Goal: Check status: Check status

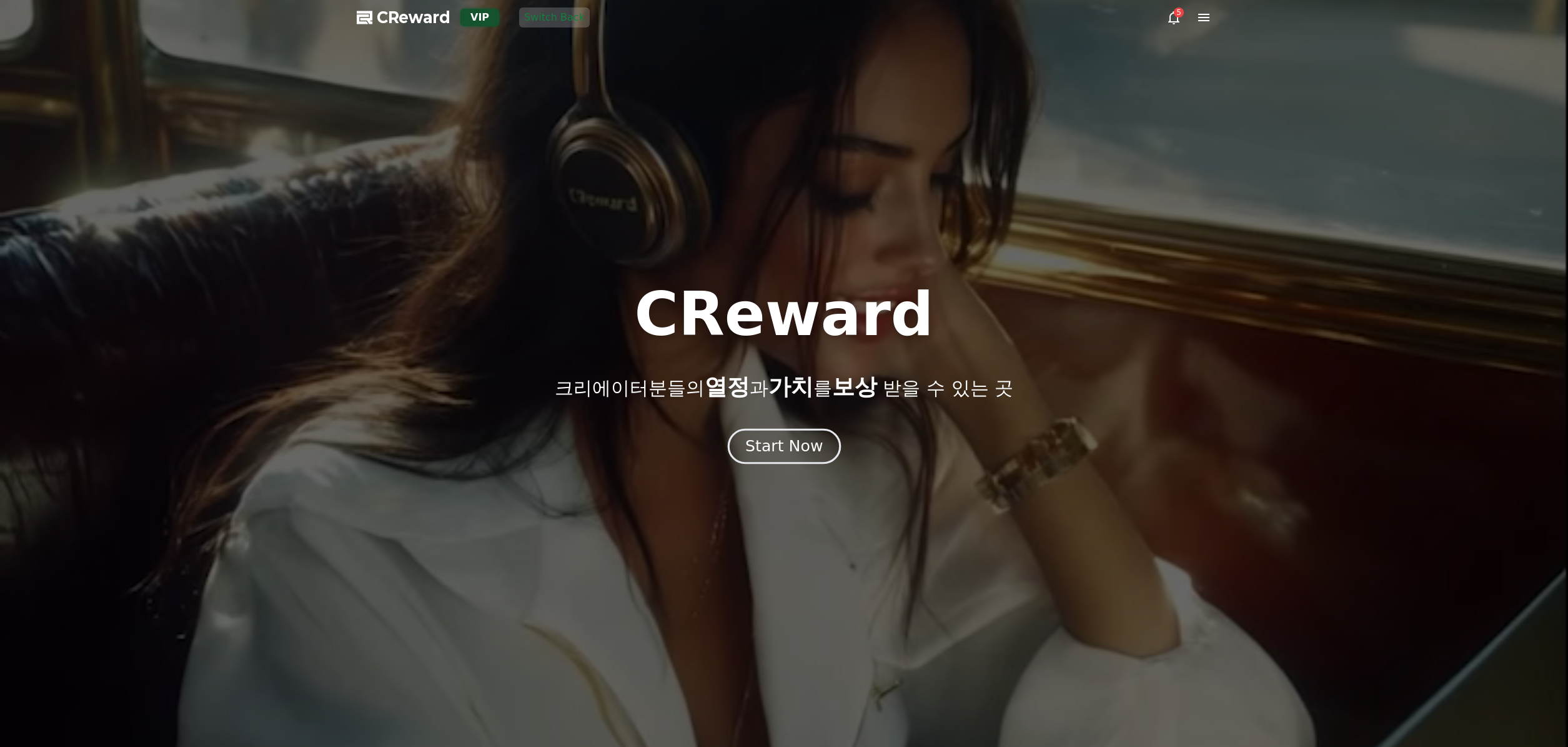
click at [753, 432] on button "Start Now" at bounding box center [784, 446] width 113 height 36
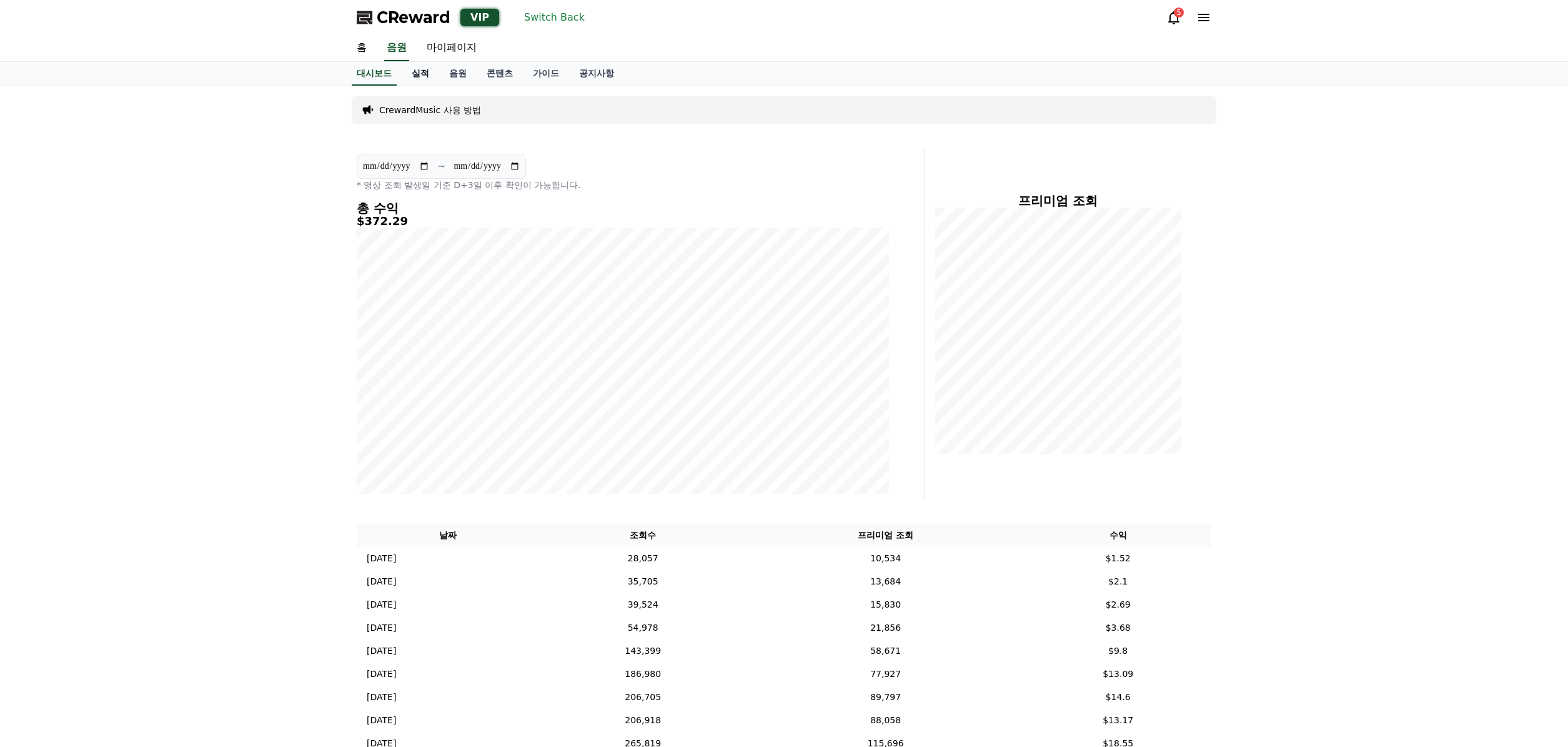
click at [420, 78] on link "실적" at bounding box center [420, 74] width 37 height 23
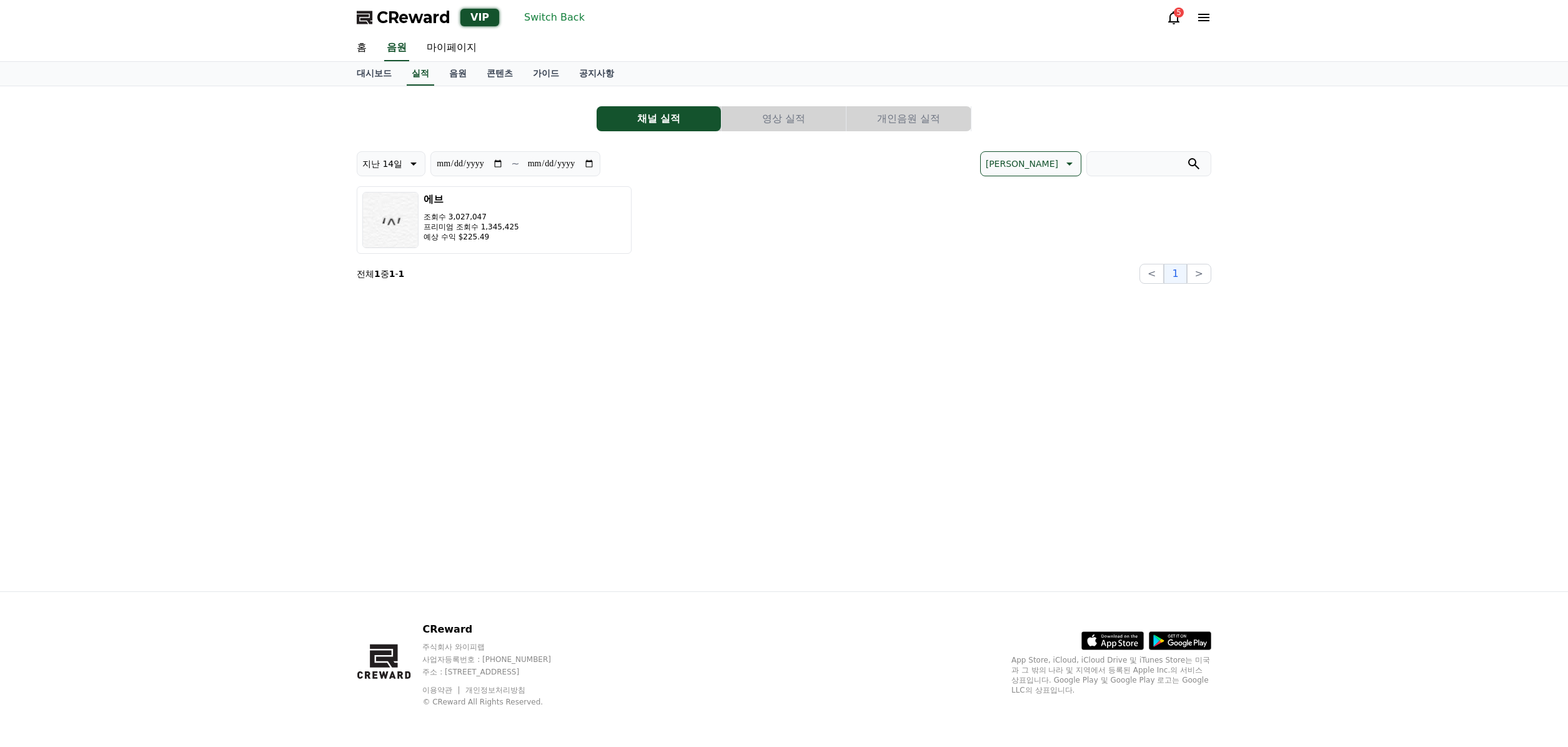
click at [419, 162] on button "지난 14일" at bounding box center [390, 164] width 69 height 25
click at [392, 319] on button "지난 90일" at bounding box center [382, 325] width 50 height 27
click at [553, 306] on div "**********" at bounding box center [784, 339] width 874 height 504
click at [532, 14] on button "Switch Back" at bounding box center [554, 18] width 71 height 20
